Goal: Information Seeking & Learning: Stay updated

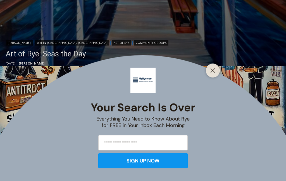
scroll to position [333, 0]
click at [214, 73] on icon "Close" at bounding box center [213, 70] width 5 height 5
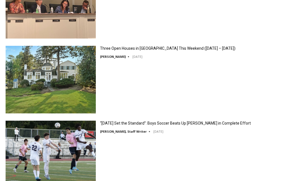
scroll to position [1486, 0]
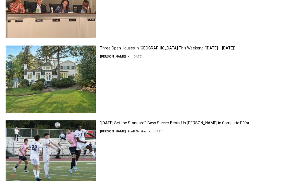
click at [65, 86] on img at bounding box center [51, 80] width 90 height 68
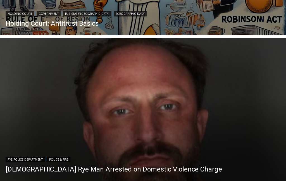
scroll to position [518, 0]
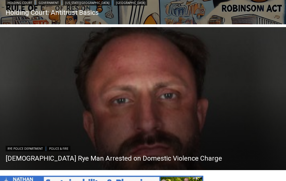
click at [213, 130] on img "Read More 42 Year Old Rye Man Arrested on Domestic Violence Charge" at bounding box center [143, 98] width 286 height 143
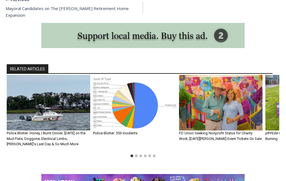
scroll to position [571, 0]
click at [232, 131] on link "FD Union Seeking Nonprofit Status for Charity Work, Cinco de Mayo Event Tickets…" at bounding box center [220, 136] width 83 height 10
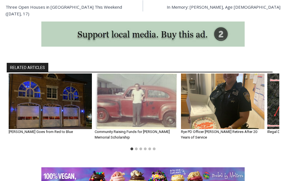
scroll to position [641, 0]
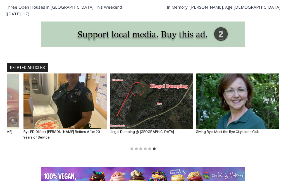
click at [73, 133] on link "Rye PD Officer Cyr Retires After 20 Years of Service" at bounding box center [61, 135] width 76 height 10
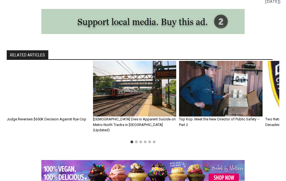
scroll to position [669, 0]
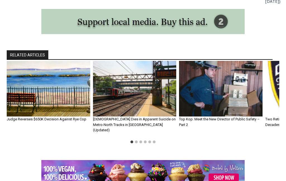
click at [135, 117] on link "48 Year Old Dies in Apparent Suicide on Metro-North Tracks in Rye (Updated)" at bounding box center [134, 124] width 83 height 15
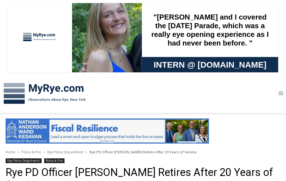
scroll to position [691, 0]
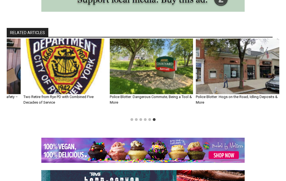
click at [246, 66] on img "6 of 6" at bounding box center [238, 67] width 84 height 56
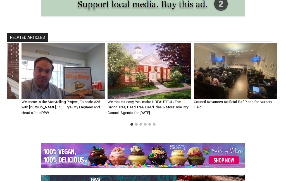
scroll to position [611, 0]
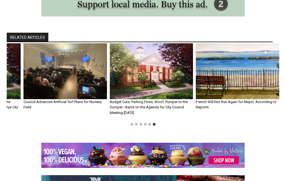
click at [252, 79] on img "6 of 6" at bounding box center [238, 71] width 84 height 56
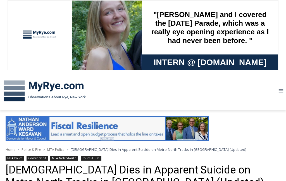
scroll to position [0, 0]
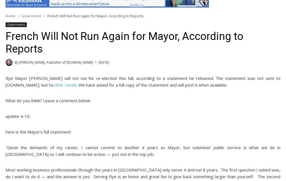
scroll to position [131, 0]
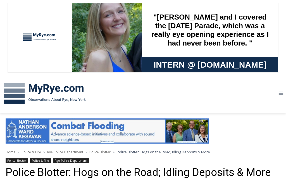
click at [39, 93] on img at bounding box center [45, 93] width 90 height 29
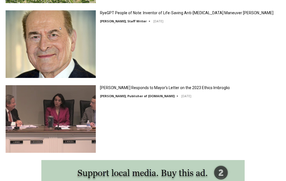
scroll to position [786, 0]
click at [48, 119] on img at bounding box center [51, 119] width 90 height 68
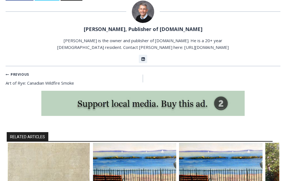
scroll to position [574, 0]
